Goal: Information Seeking & Learning: Check status

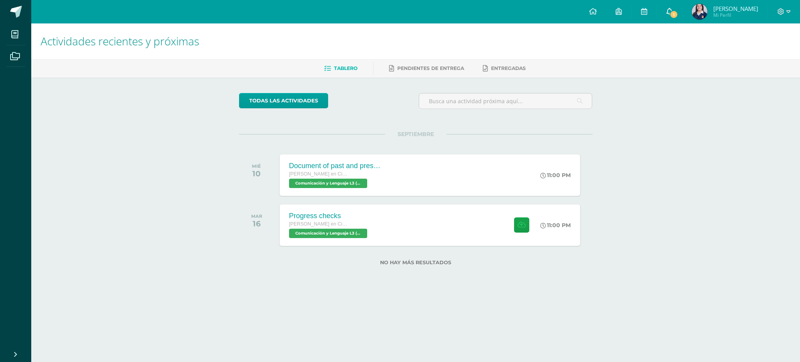
click at [668, 13] on icon at bounding box center [670, 11] width 6 height 7
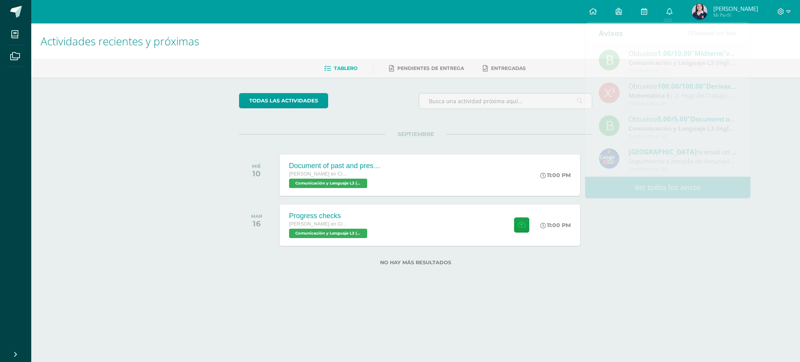
click at [698, 230] on div "Actividades recientes y próximas Tablero Pendientes de entrega Entregadas todas…" at bounding box center [415, 156] width 769 height 267
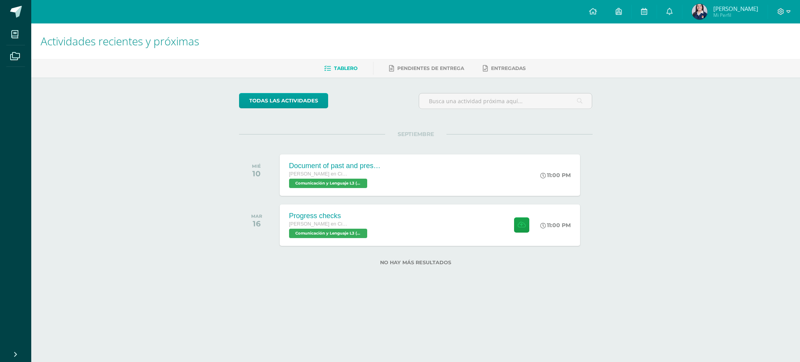
click at [697, 13] on img at bounding box center [700, 12] width 16 height 16
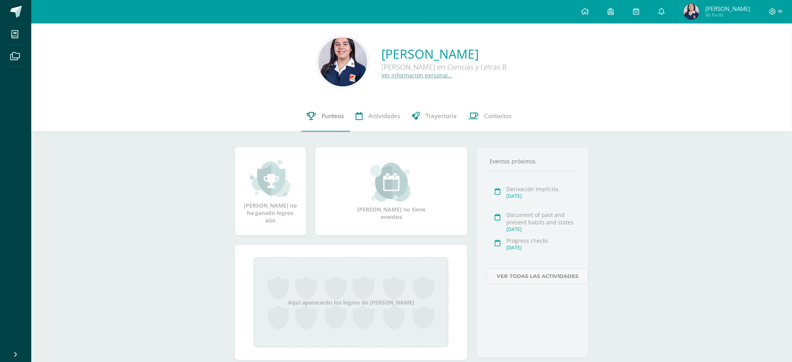
click at [316, 109] on link "Punteos" at bounding box center [325, 115] width 49 height 31
